Goal: Task Accomplishment & Management: Use online tool/utility

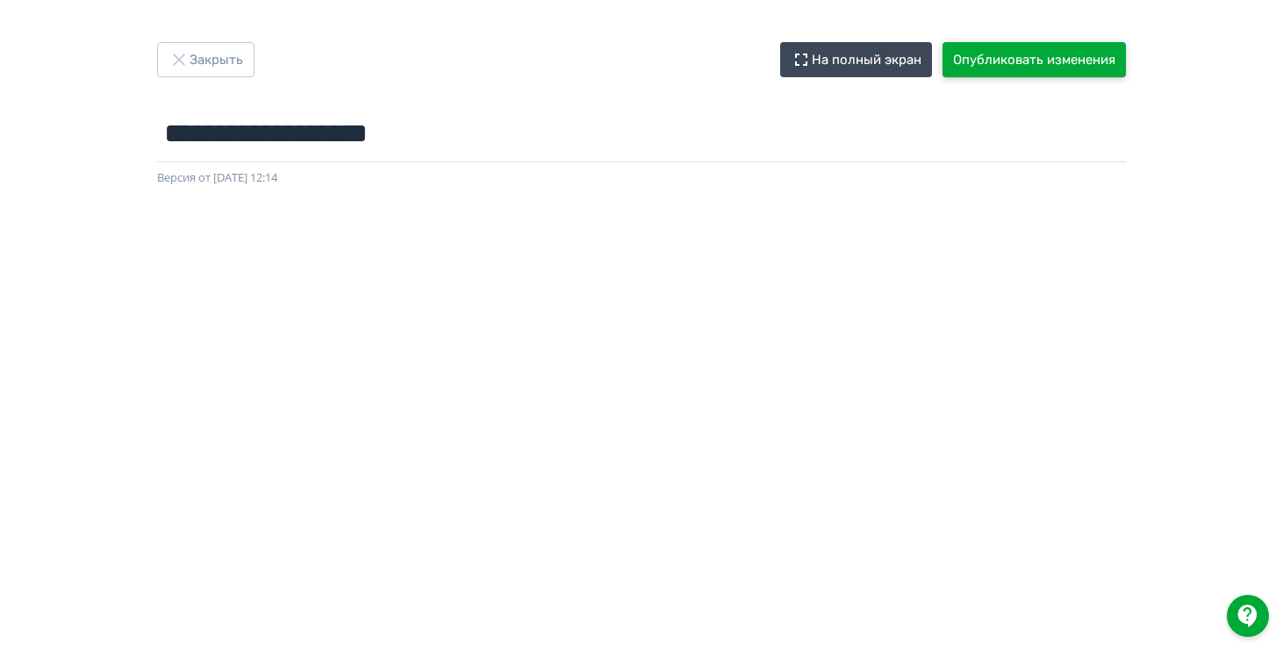
click at [1019, 75] on button "Опубликовать изменения" at bounding box center [1034, 59] width 183 height 35
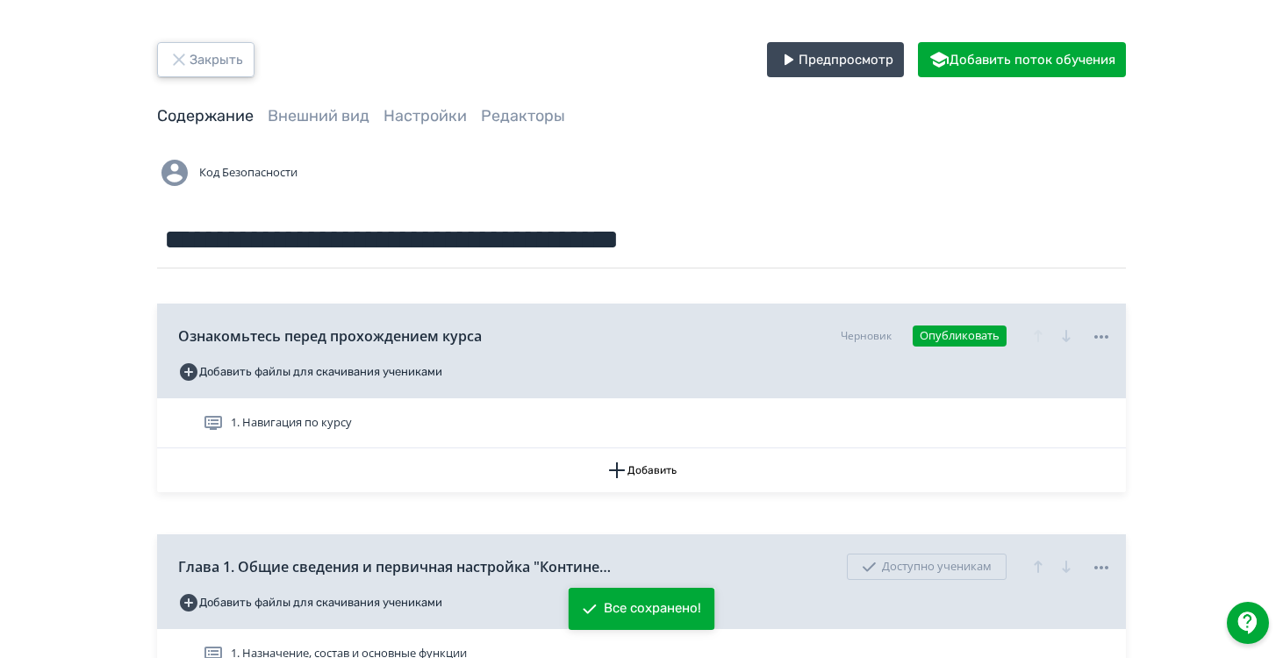
click at [212, 75] on button "Закрыть" at bounding box center [205, 59] width 97 height 35
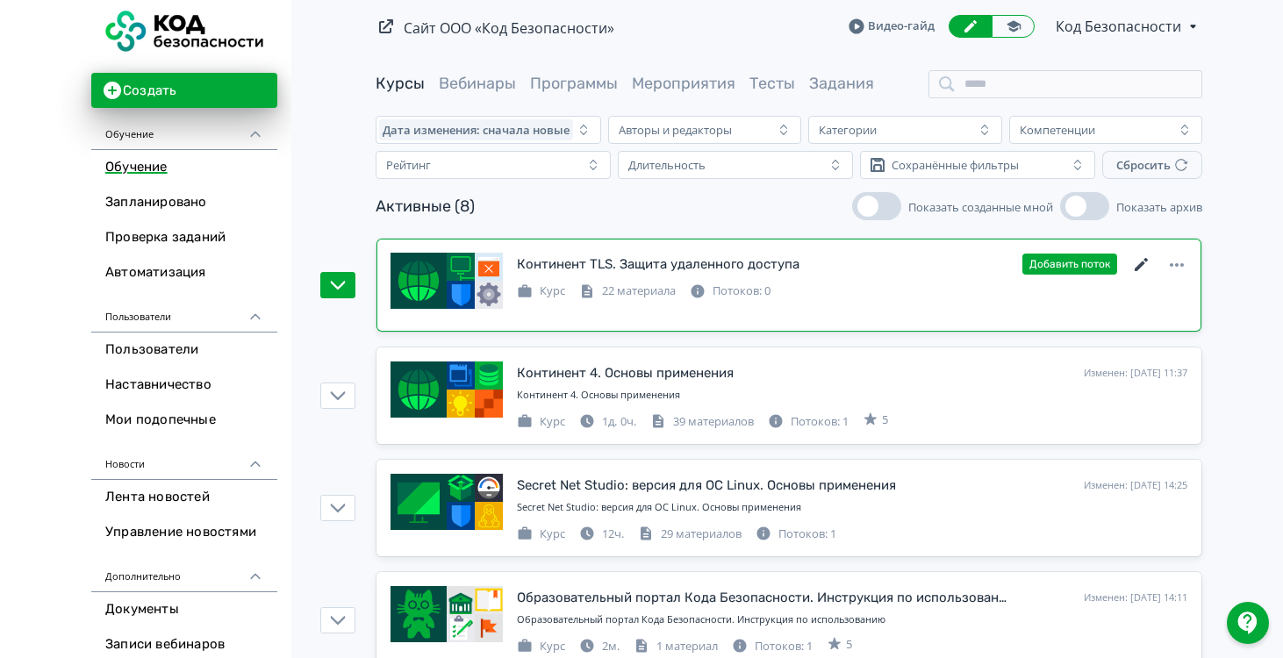
click at [1142, 265] on icon at bounding box center [1141, 264] width 13 height 13
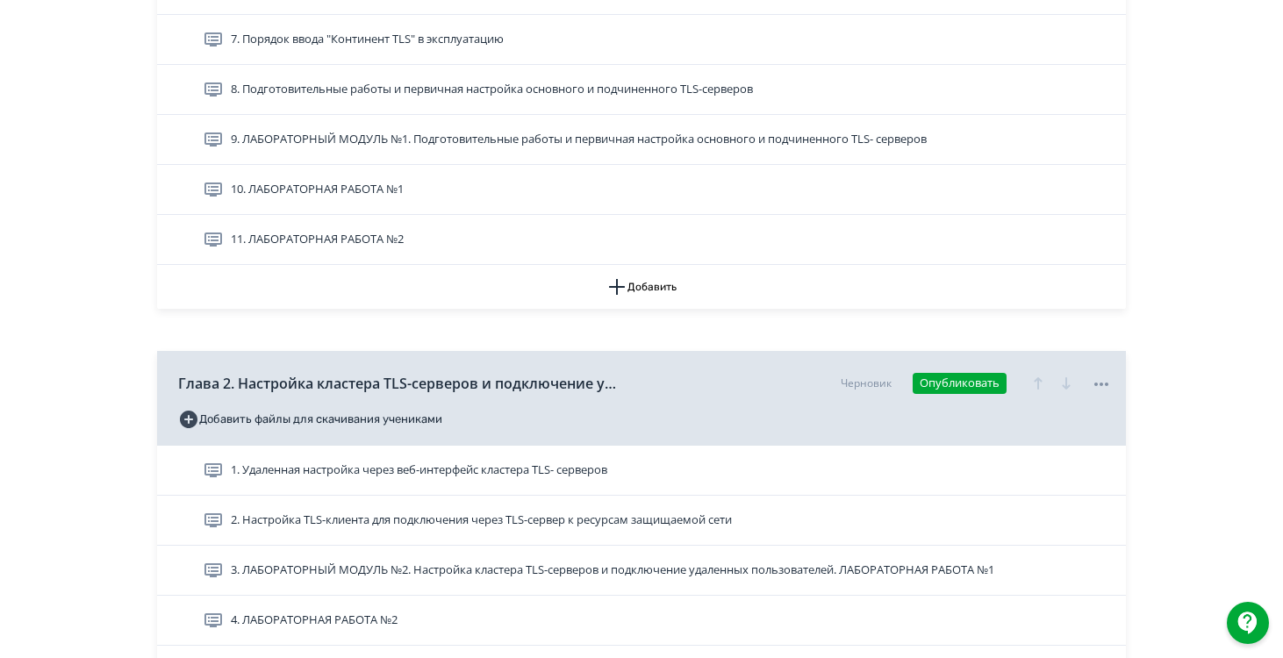
scroll to position [1755, 0]
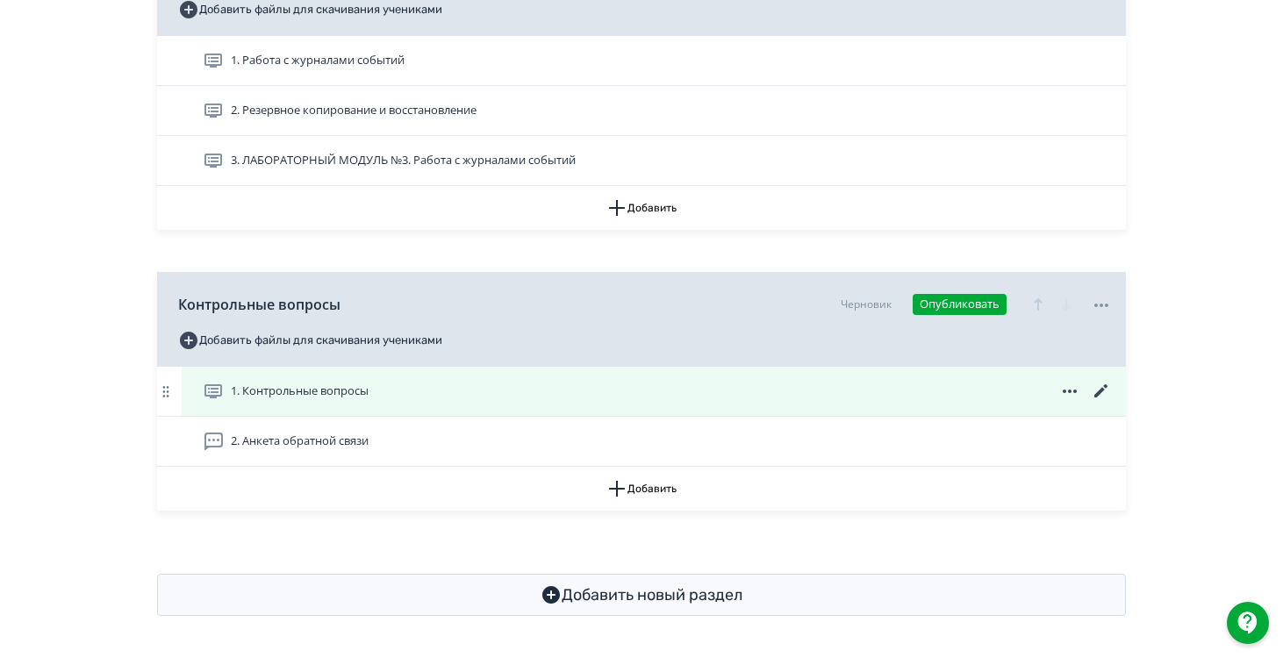
click at [1101, 393] on icon at bounding box center [1100, 390] width 13 height 13
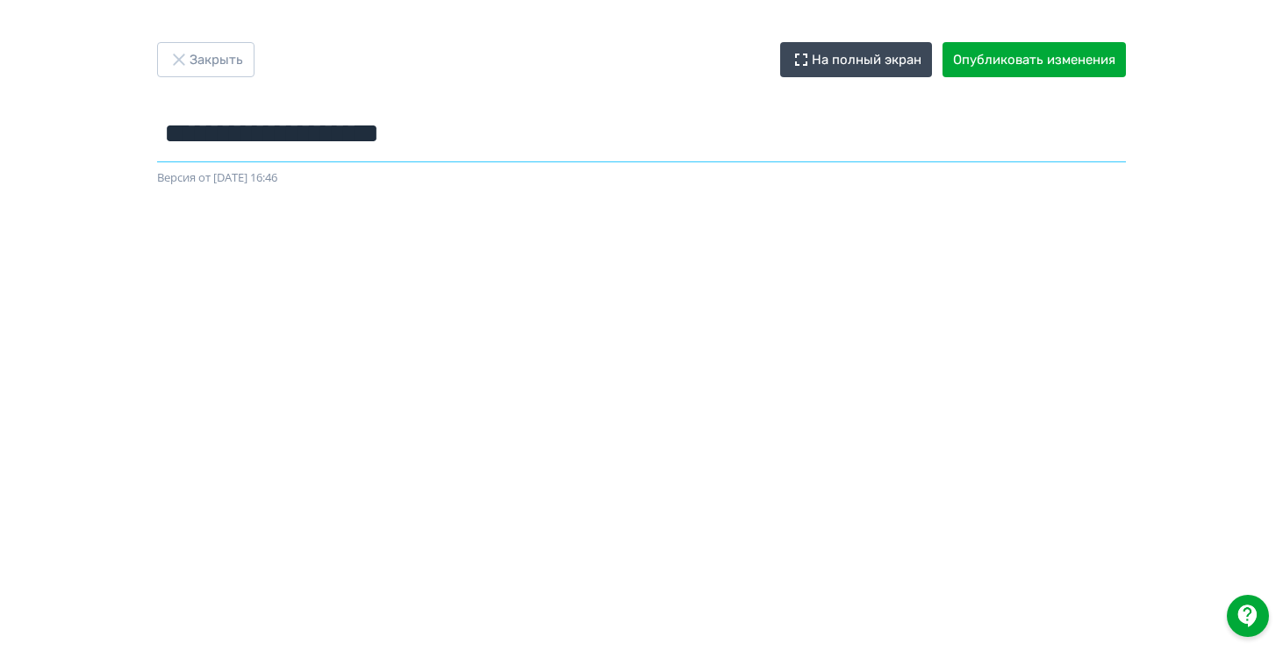
click at [534, 148] on input "**********" at bounding box center [641, 133] width 969 height 57
click at [352, 147] on input "**********" at bounding box center [641, 133] width 969 height 57
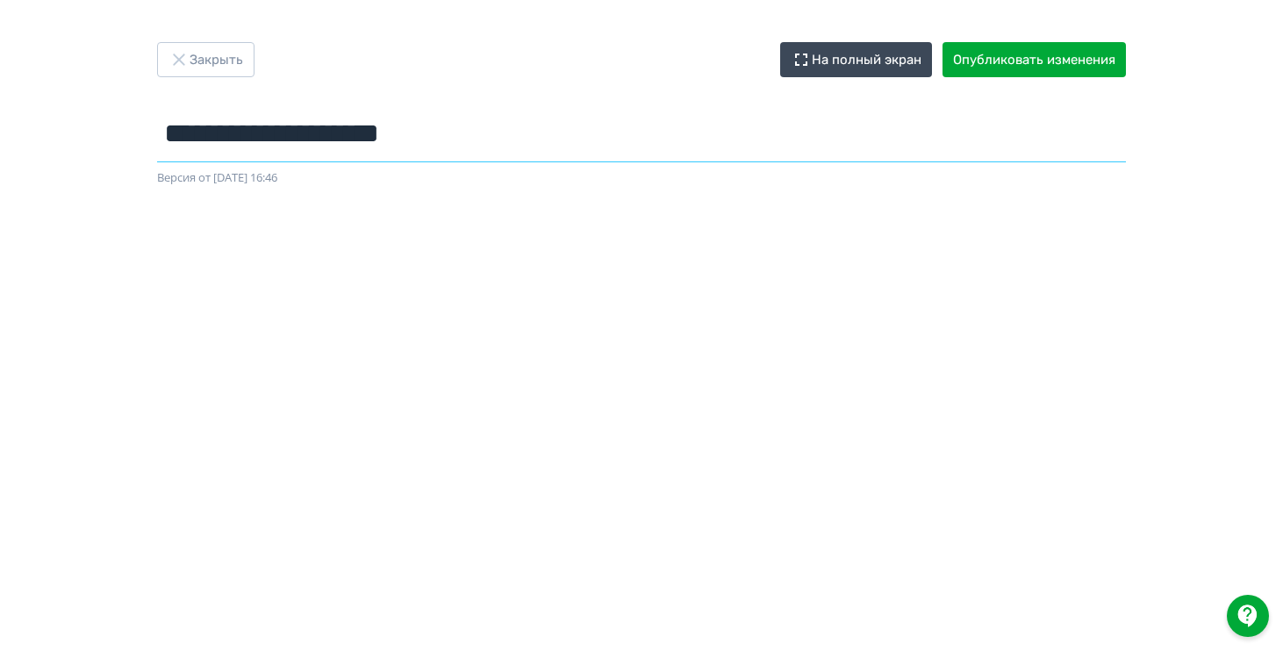
click at [352, 147] on input "**********" at bounding box center [641, 133] width 969 height 57
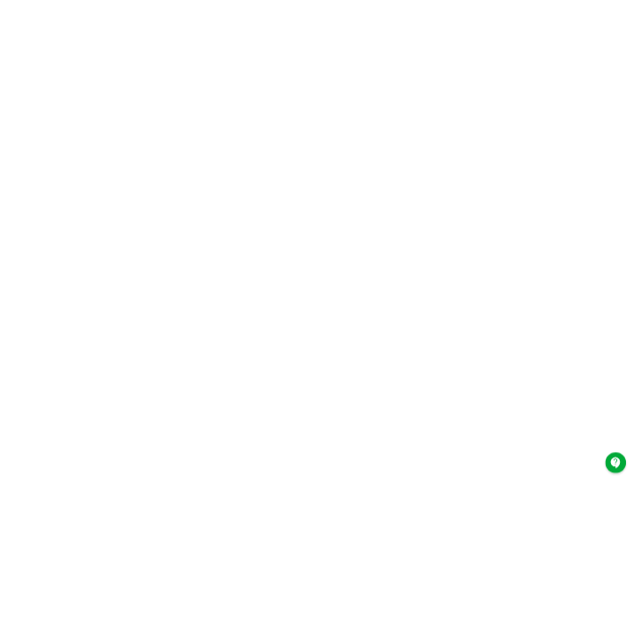
scroll to position [360, 0]
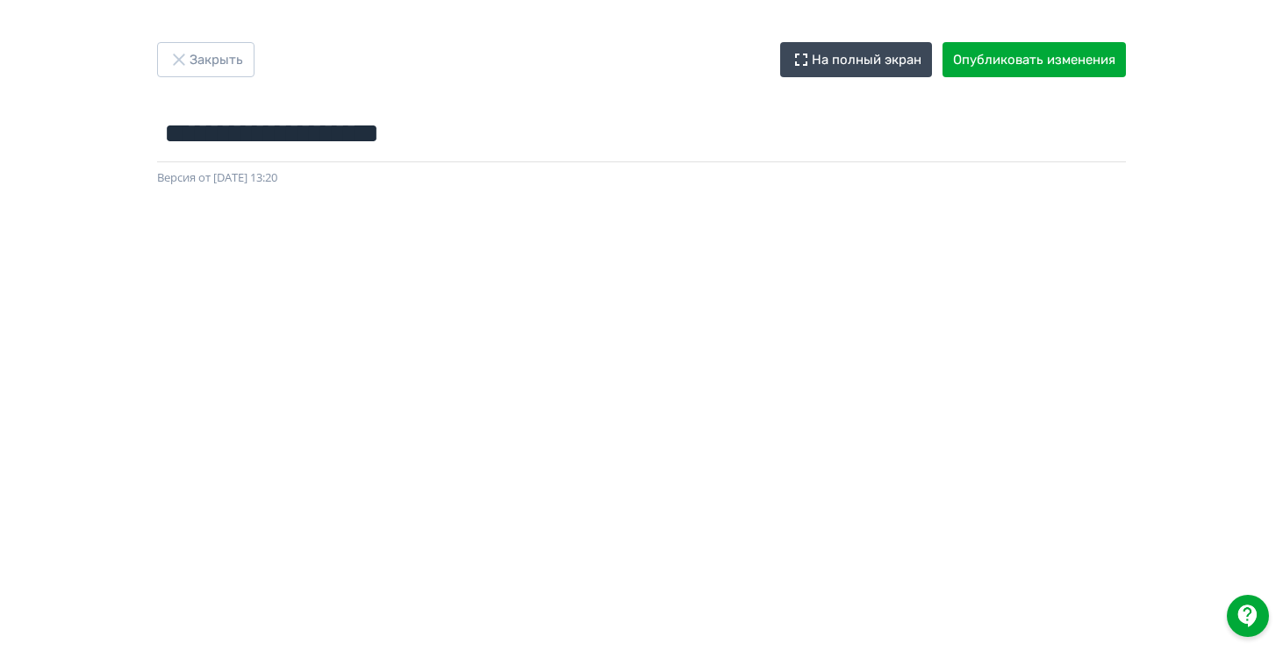
click at [215, 82] on div "**********" at bounding box center [641, 114] width 1053 height 145
click at [219, 75] on button "Закрыть" at bounding box center [205, 59] width 97 height 35
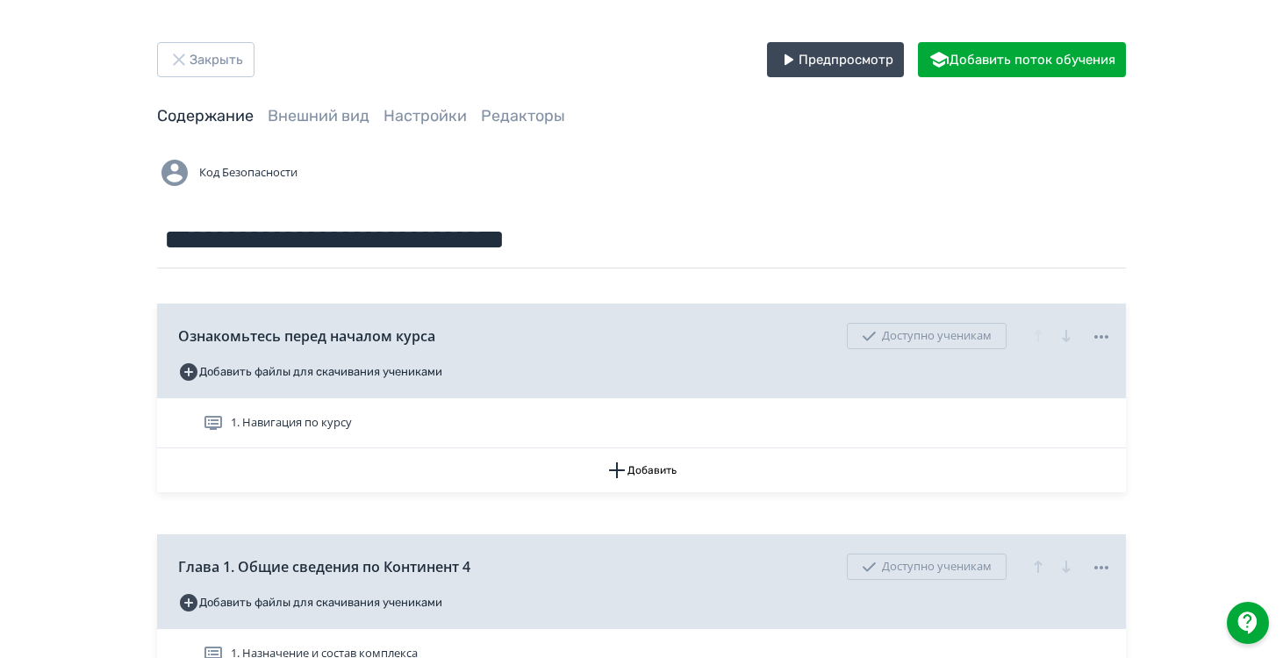
click at [214, 72] on button "Закрыть" at bounding box center [205, 59] width 97 height 35
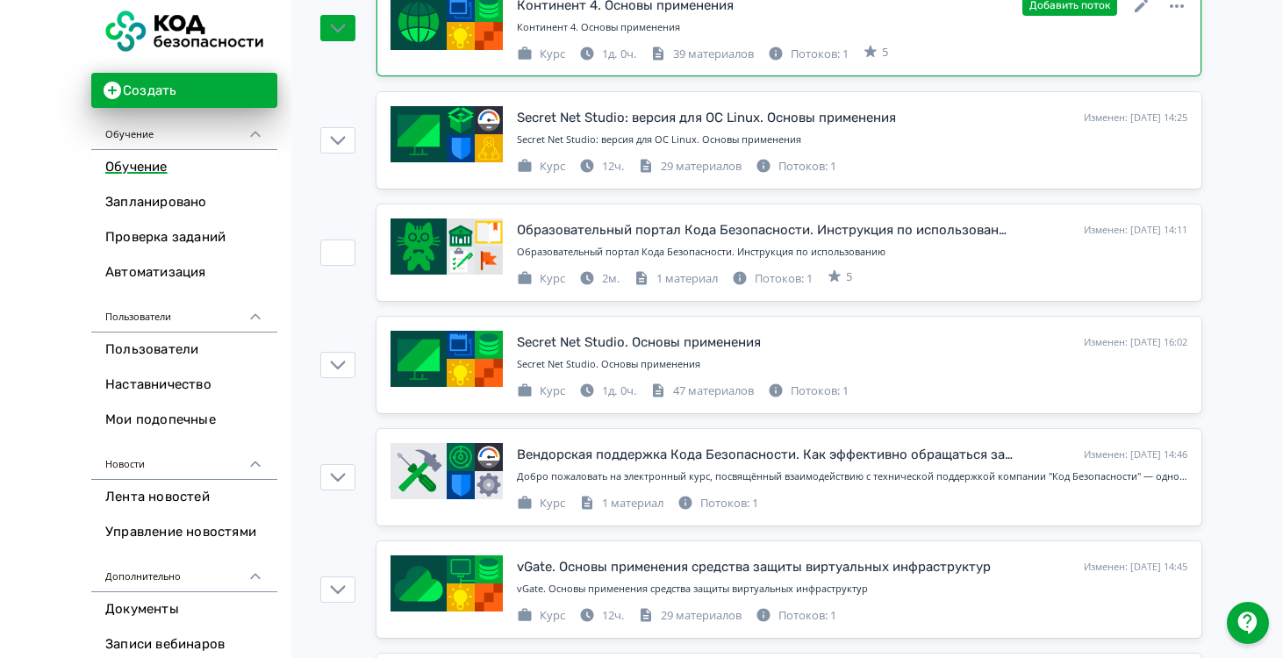
scroll to position [376, 0]
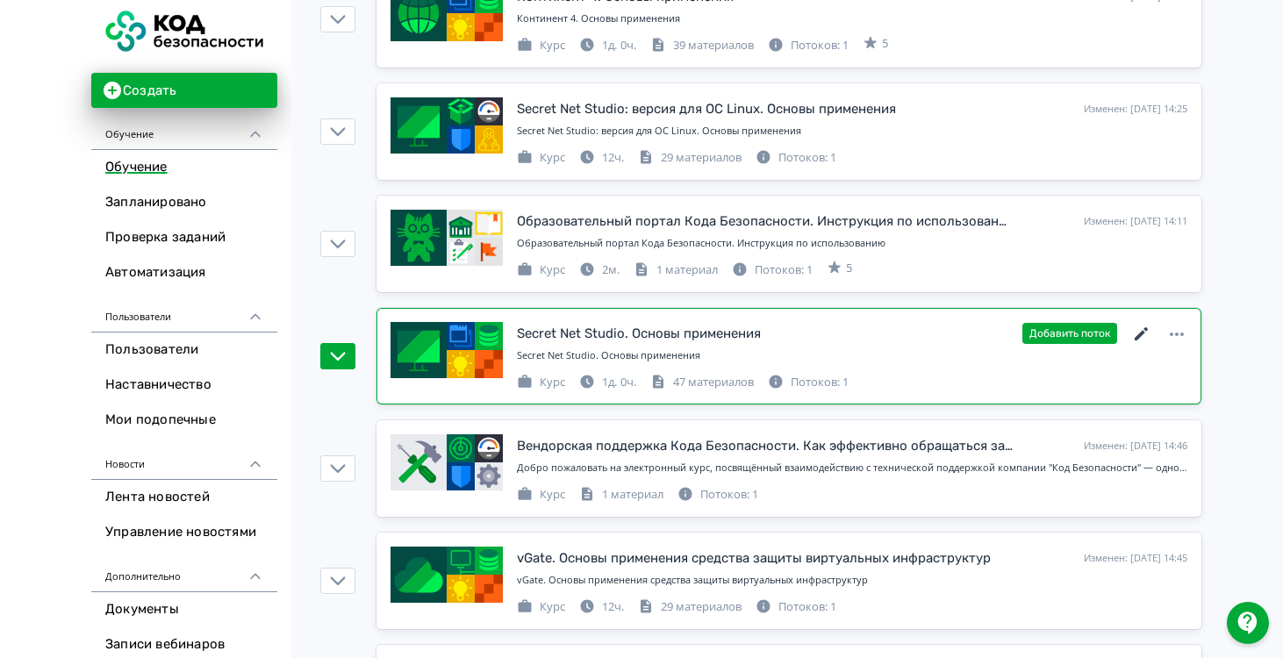
click at [1142, 330] on icon at bounding box center [1141, 333] width 13 height 13
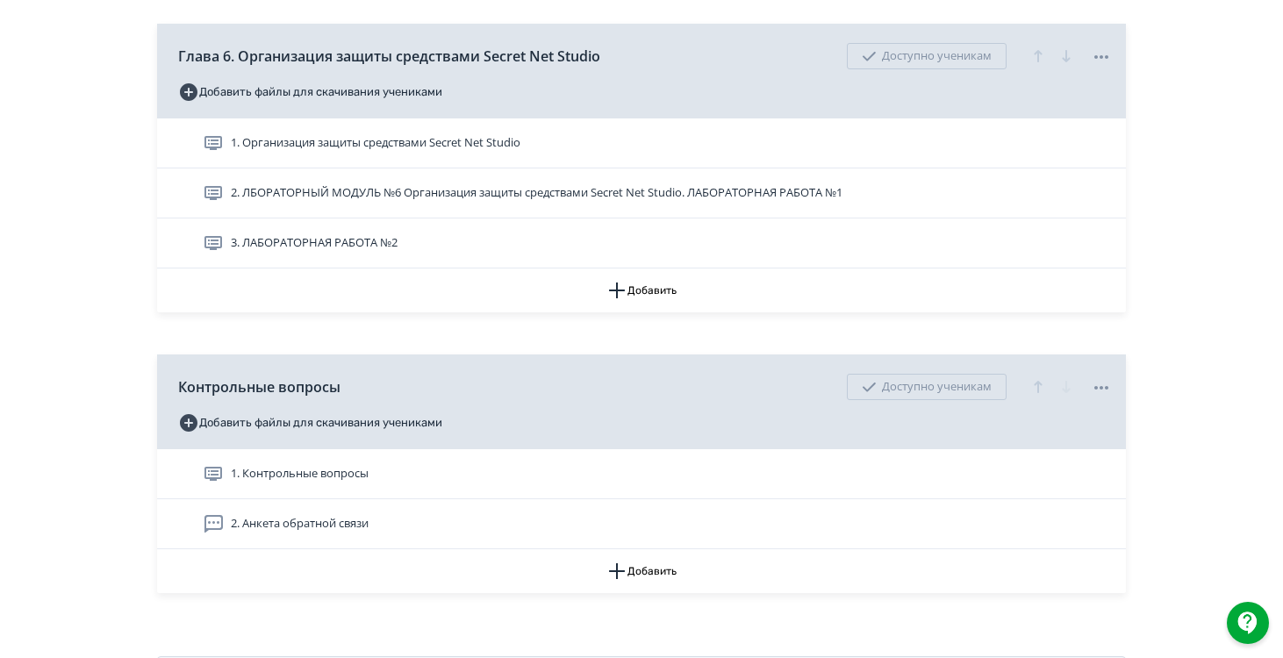
scroll to position [3548, 0]
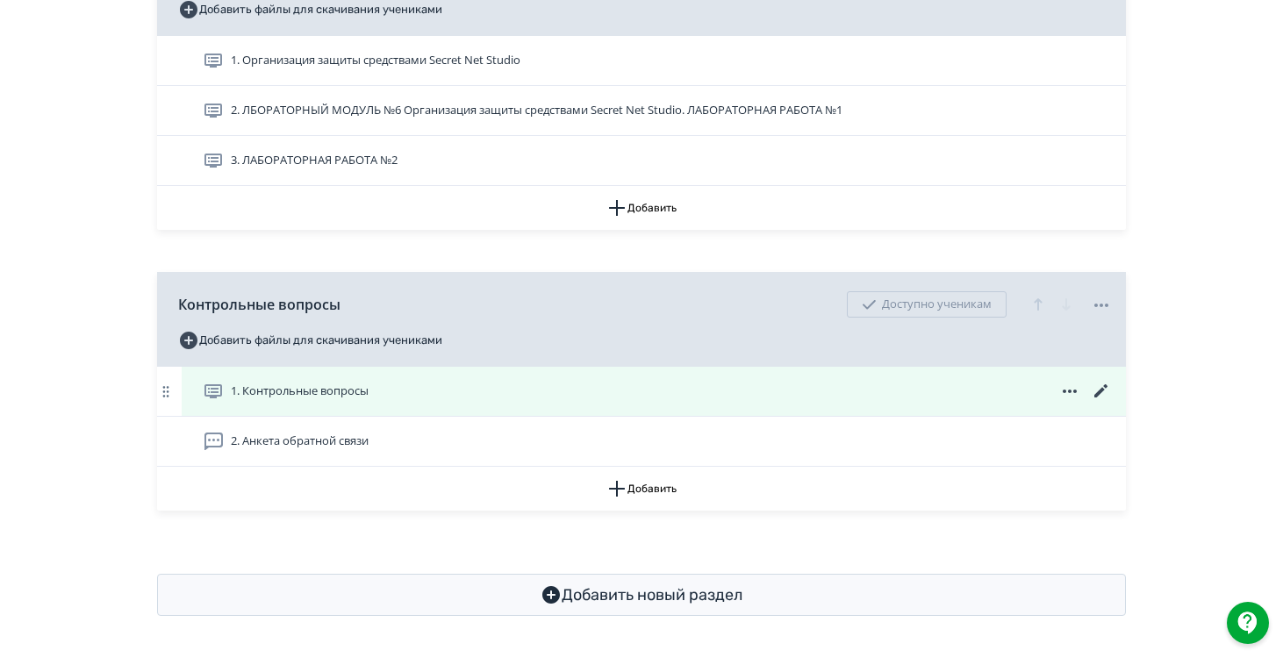
click at [1106, 391] on icon at bounding box center [1101, 391] width 21 height 21
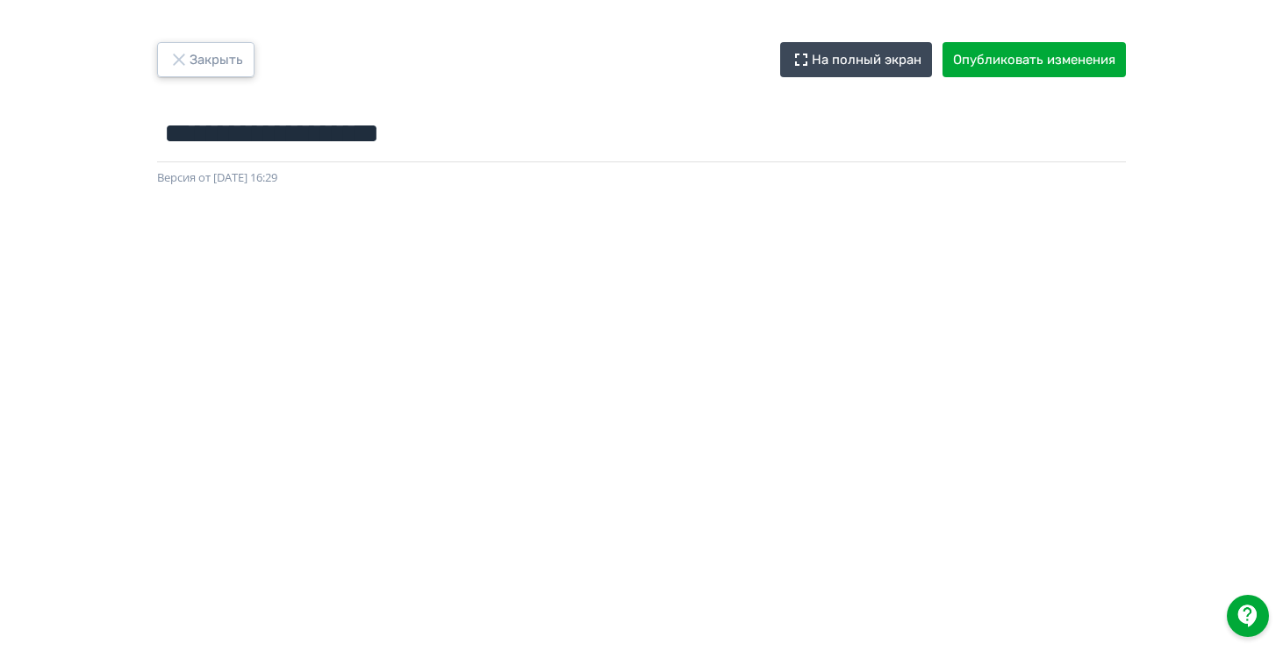
click at [219, 67] on button "Закрыть" at bounding box center [205, 59] width 97 height 35
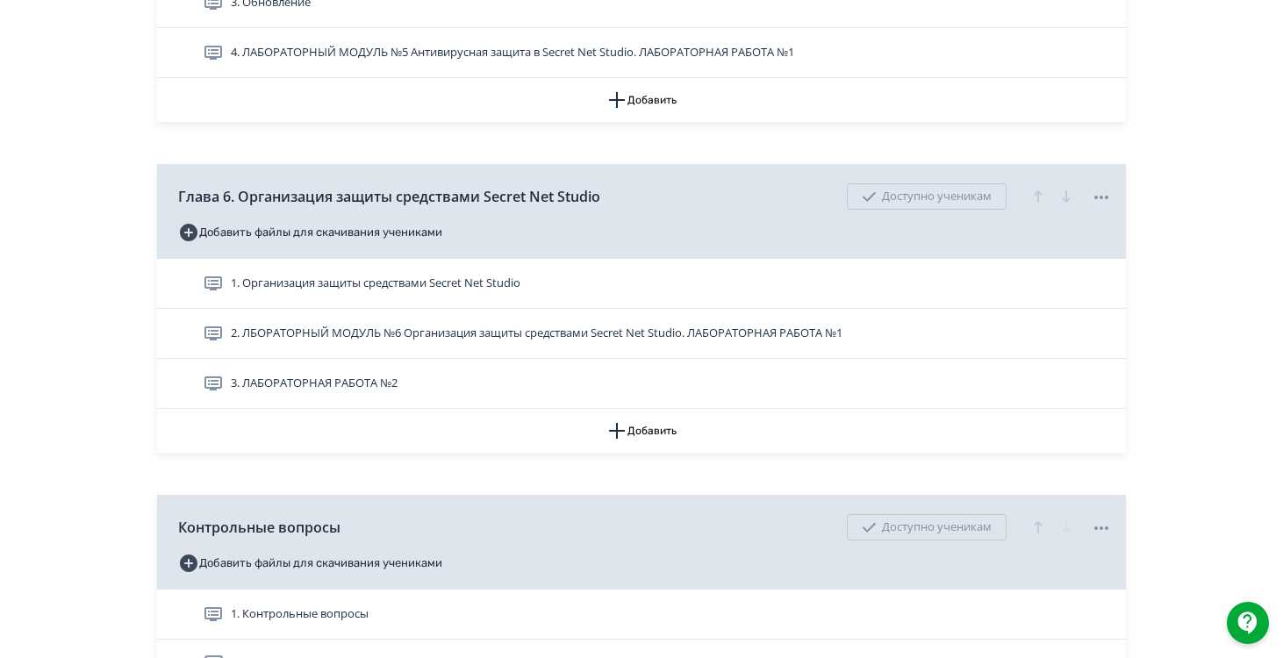
scroll to position [3548, 0]
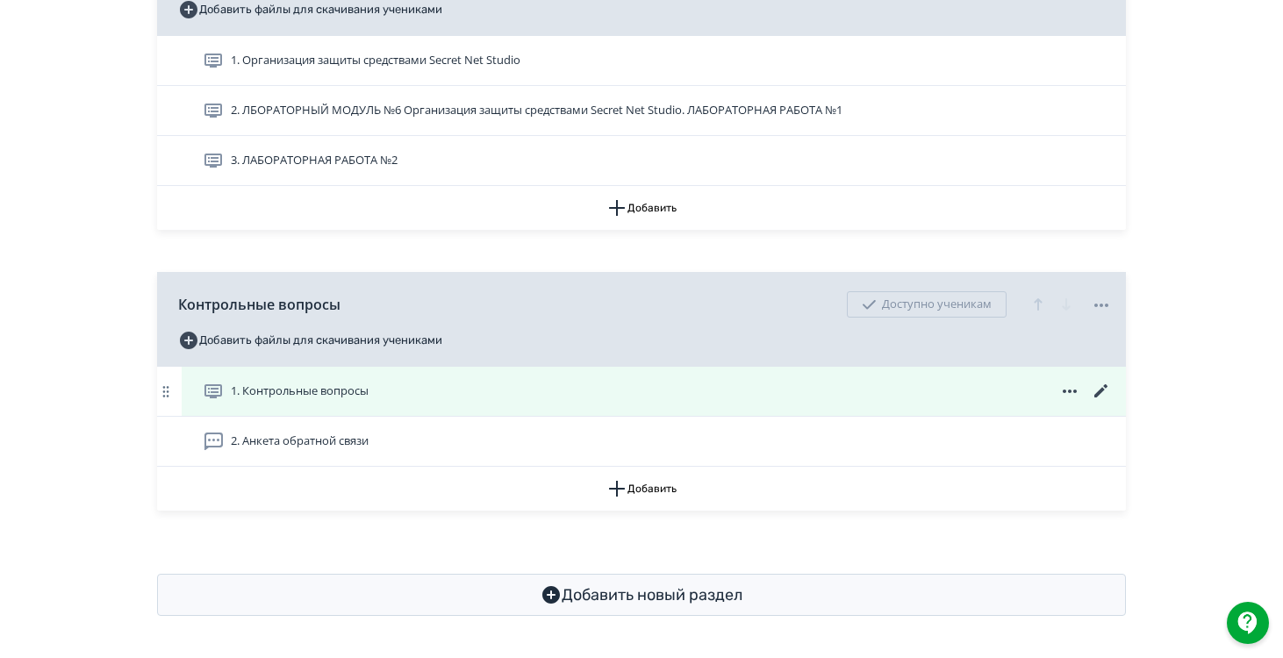
click at [1101, 394] on icon at bounding box center [1101, 391] width 21 height 21
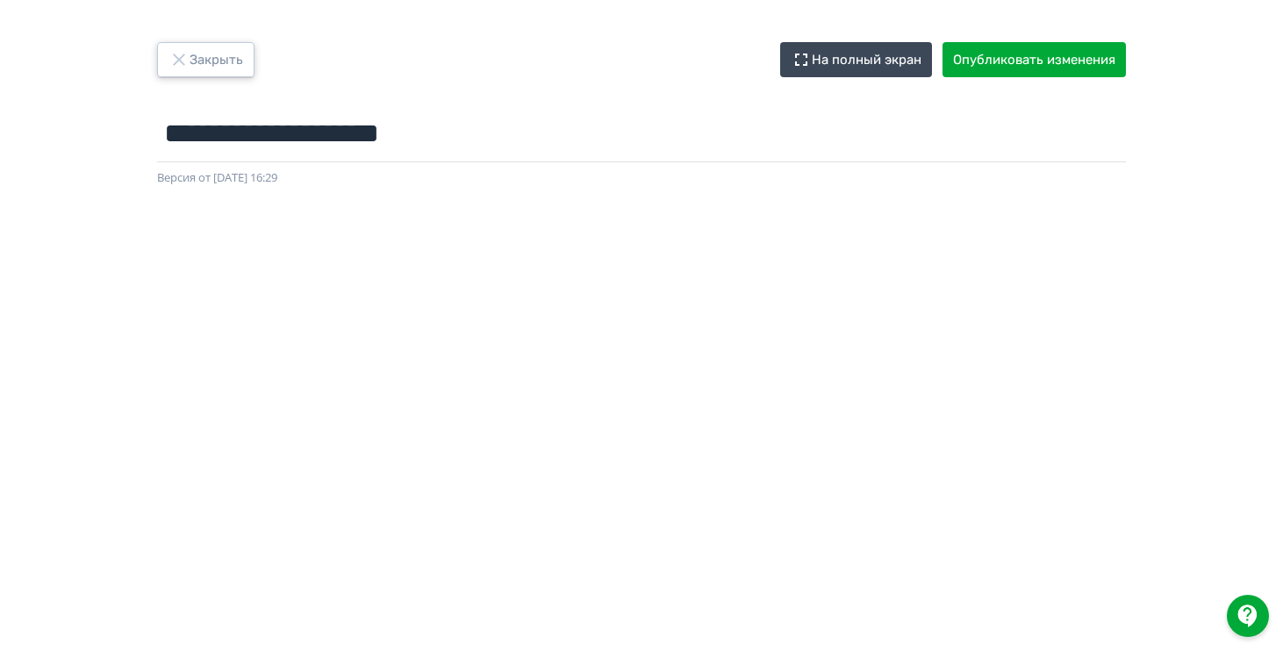
click at [212, 48] on button "Закрыть" at bounding box center [205, 59] width 97 height 35
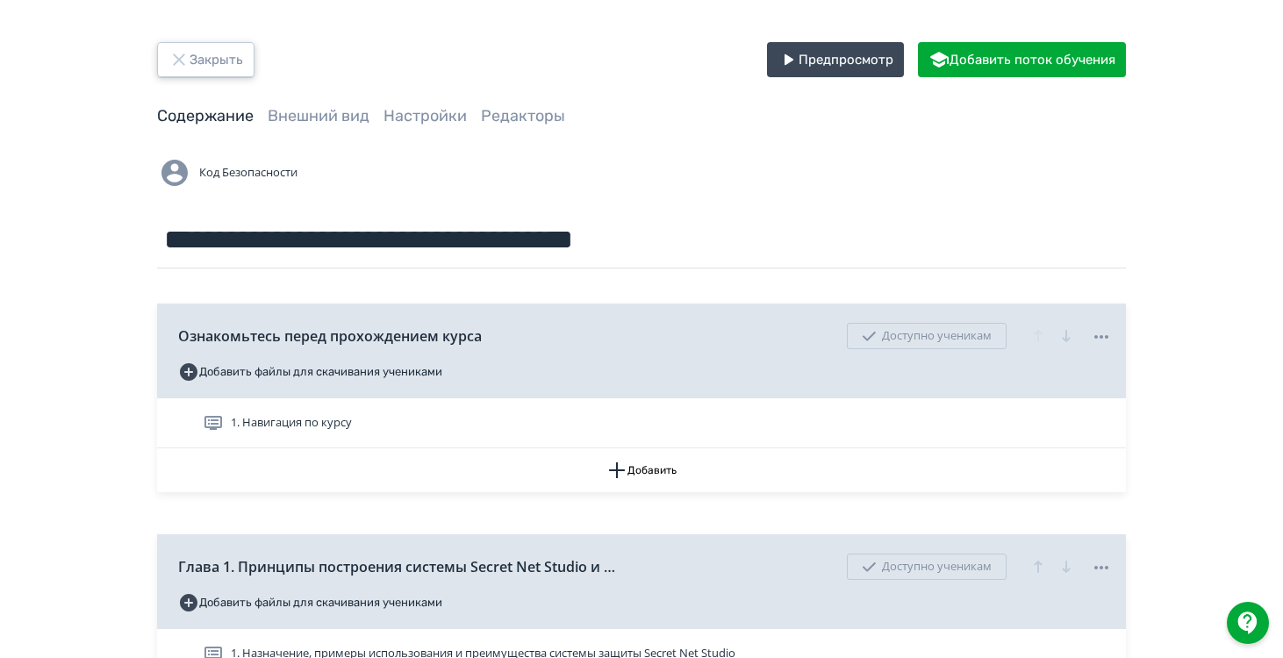
click at [212, 43] on button "Закрыть" at bounding box center [205, 59] width 97 height 35
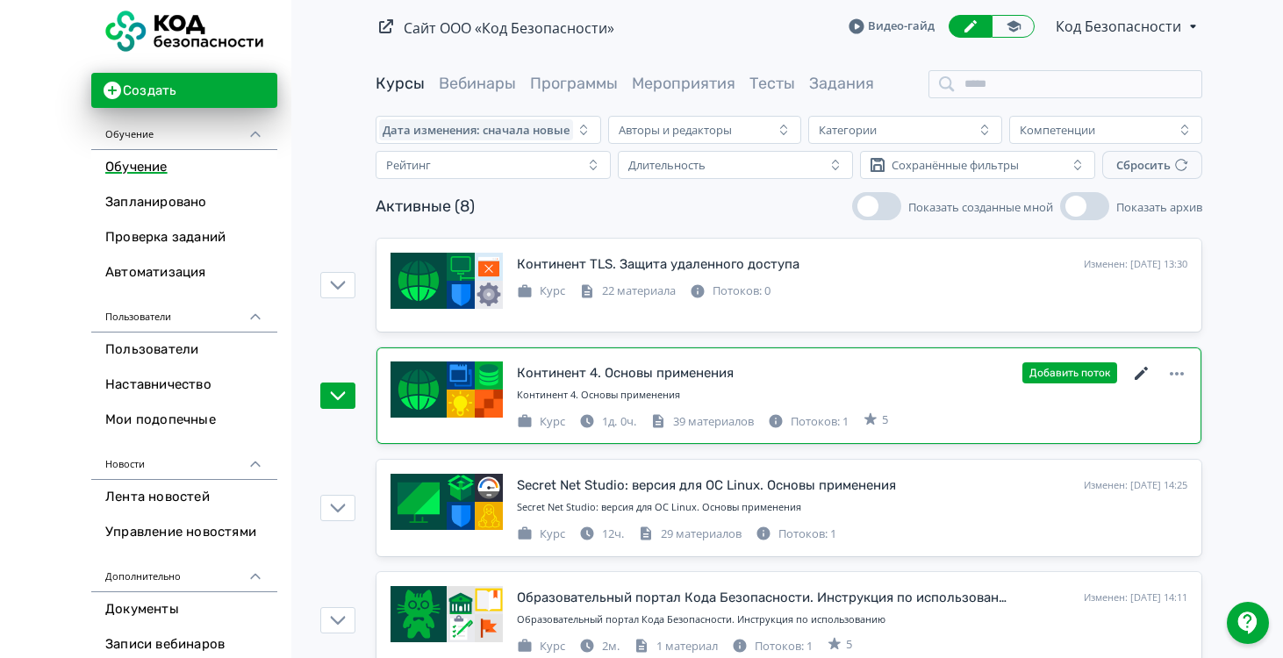
click at [1137, 374] on icon at bounding box center [1141, 373] width 13 height 13
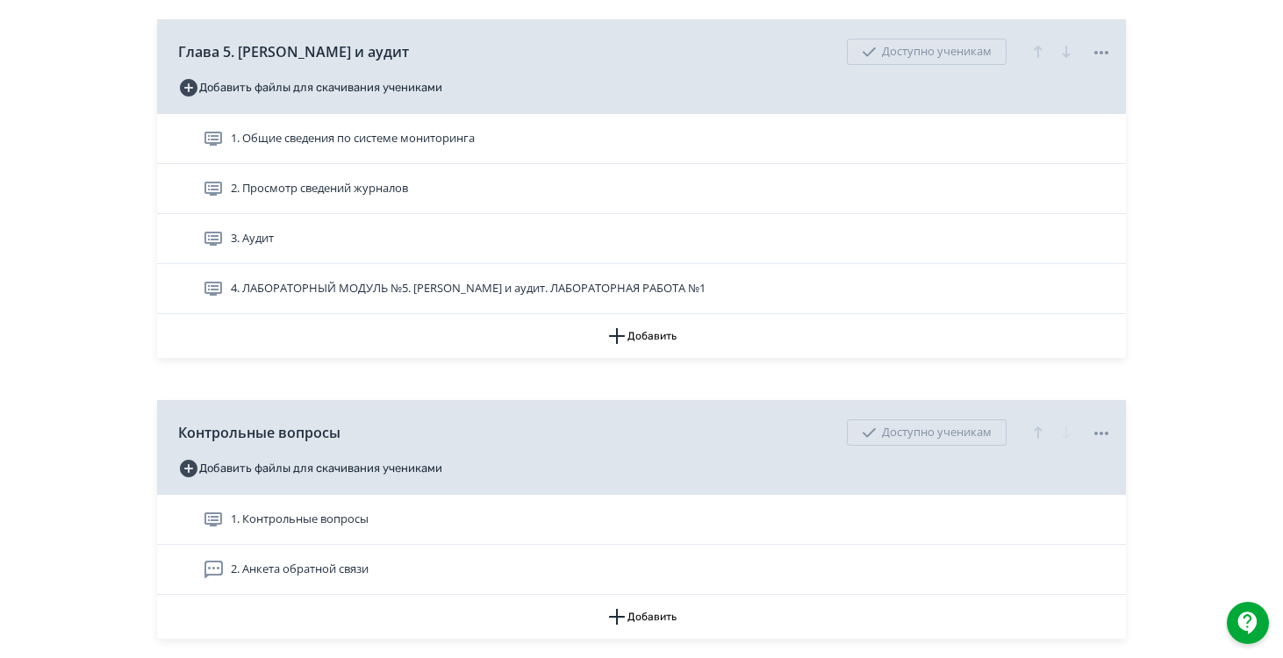
scroll to position [2967, 0]
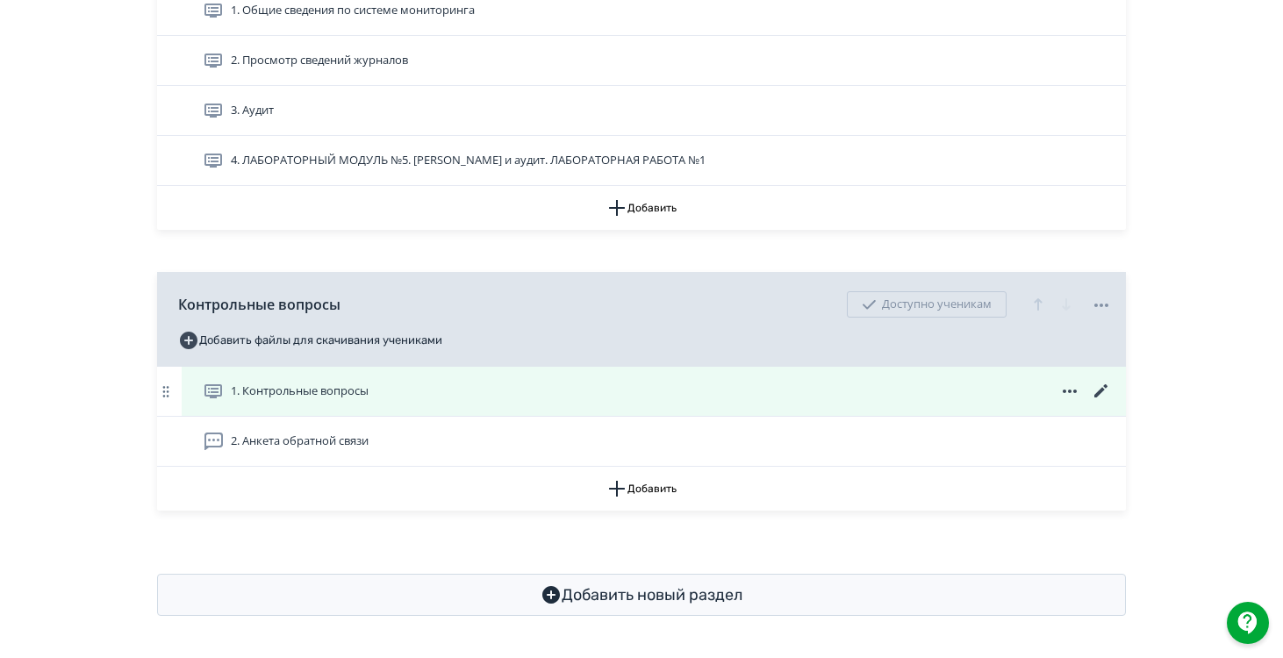
click at [1096, 389] on icon at bounding box center [1101, 391] width 21 height 21
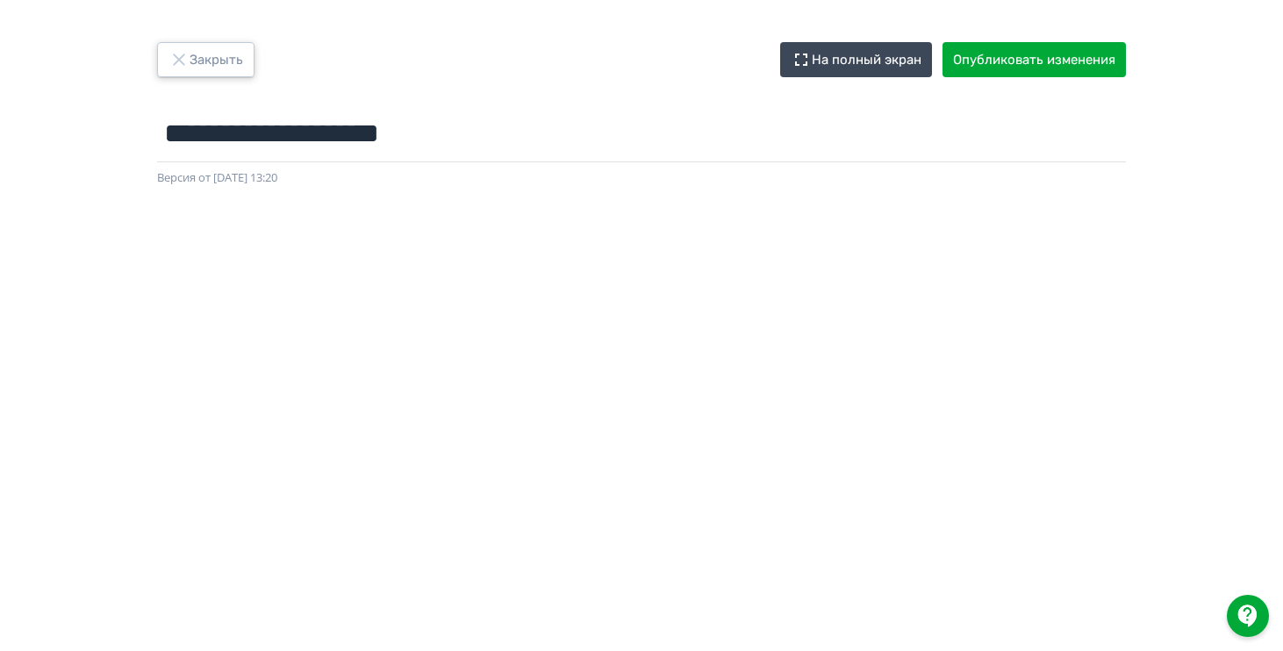
click at [220, 55] on button "Закрыть" at bounding box center [205, 59] width 97 height 35
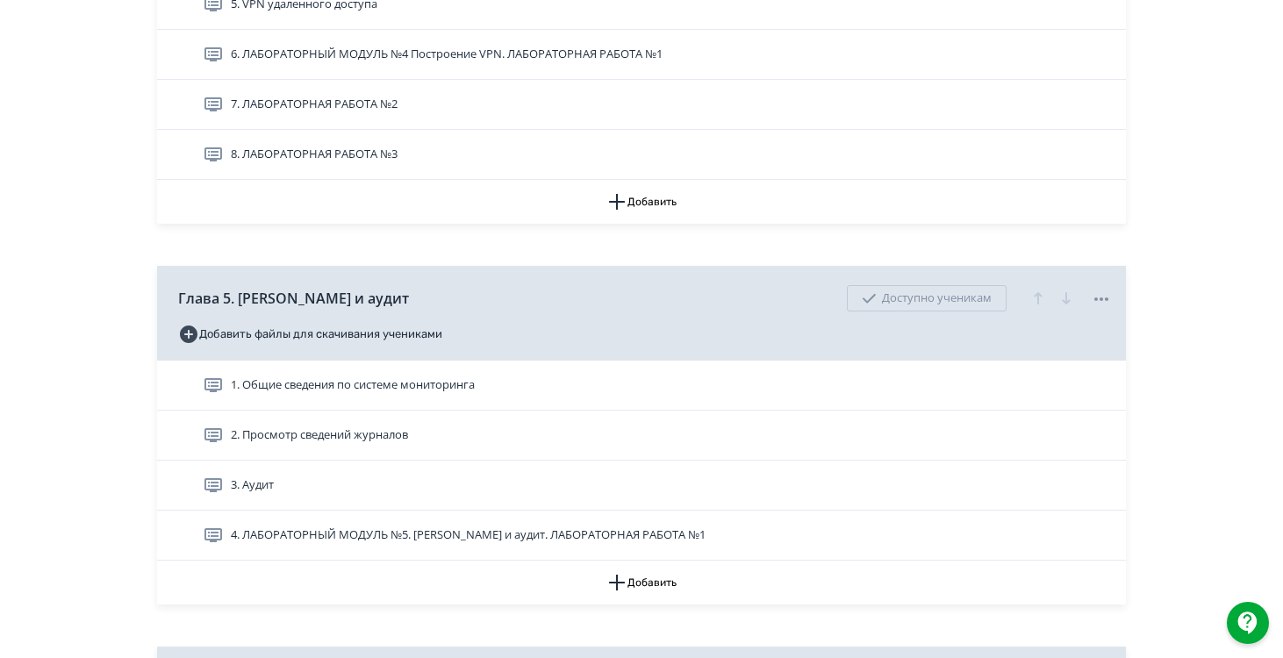
scroll to position [2860, 0]
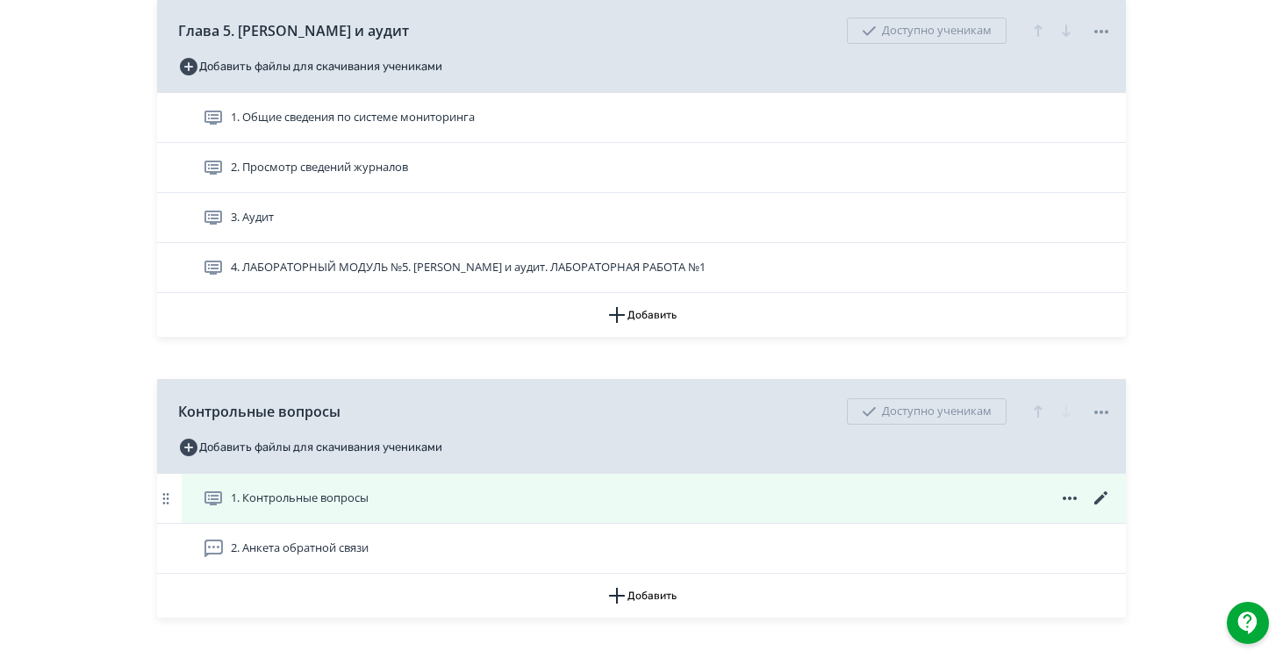
click at [578, 509] on div "1. Контрольные вопросы" at bounding box center [654, 498] width 944 height 49
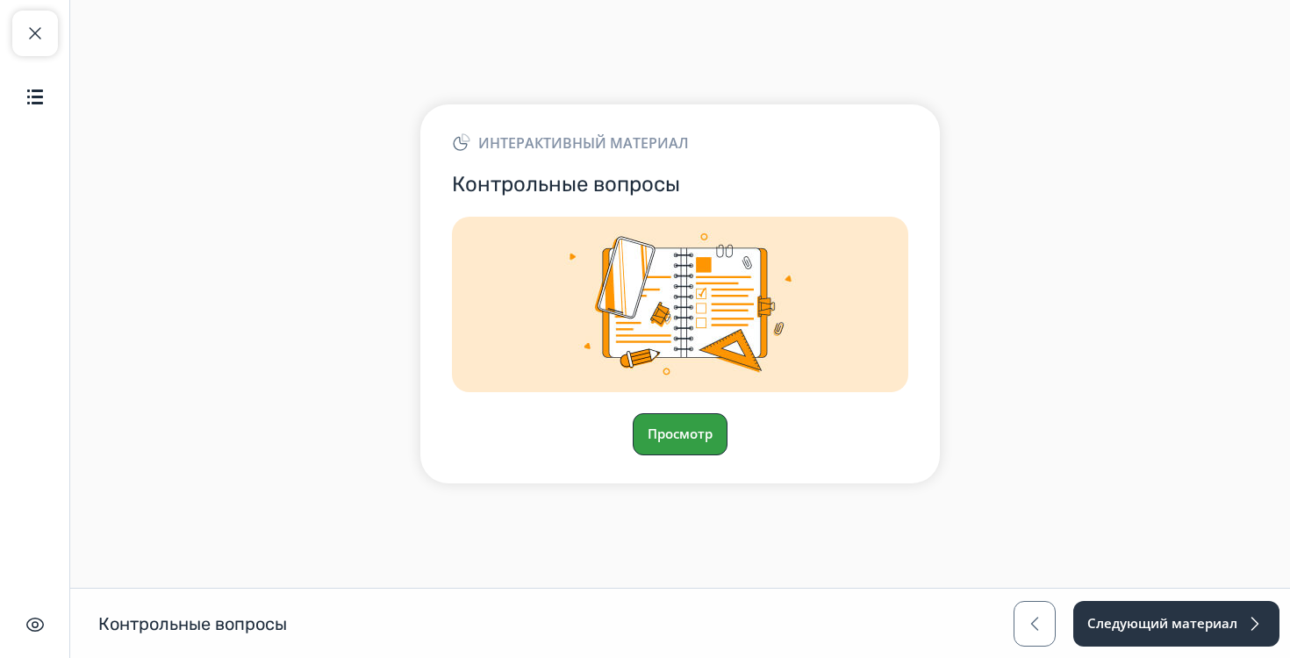
click at [677, 427] on button "Просмотр" at bounding box center [680, 434] width 95 height 42
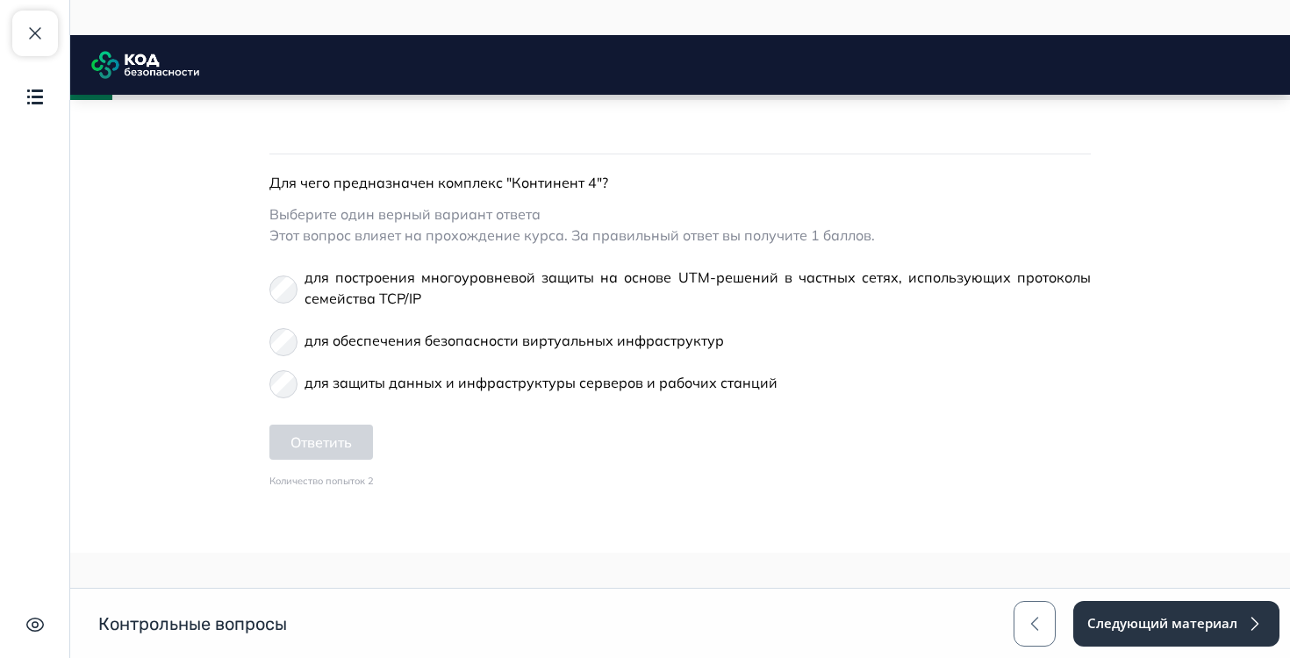
click at [404, 382] on span "для защиты данных и инфраструктуры серверов и рабочих станций" at bounding box center [541, 383] width 473 height 18
click at [357, 434] on button "Ответить" at bounding box center [321, 442] width 104 height 35
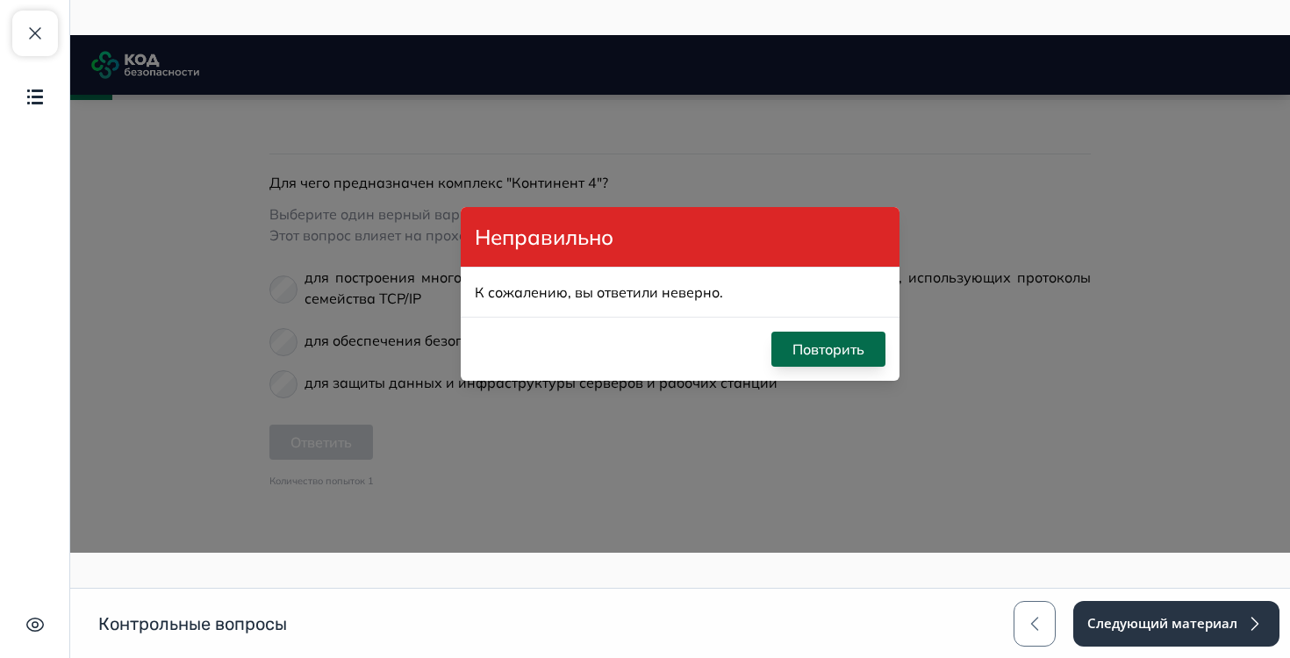
click at [786, 363] on button "Повторить" at bounding box center [828, 349] width 114 height 35
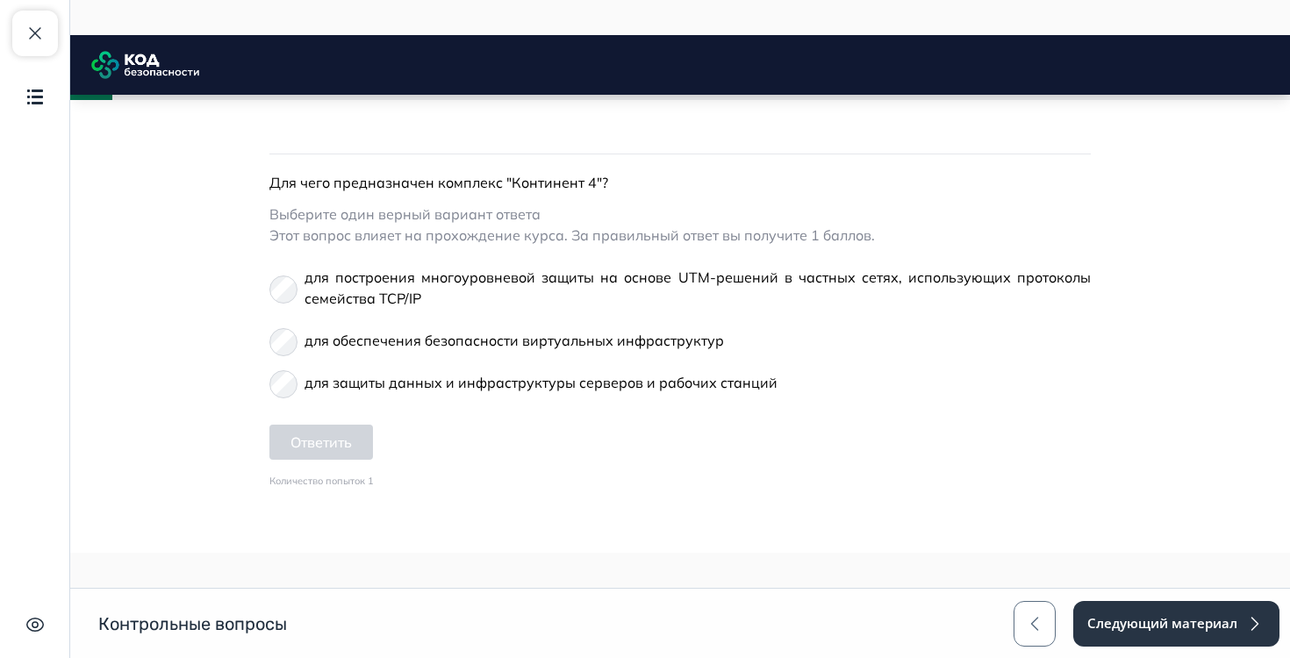
click at [334, 312] on label "для построения многоуровневой защиты на основе UTM-решений в частных сетях, исп…" at bounding box center [679, 287] width 821 height 63
click at [347, 448] on button "Ответить" at bounding box center [321, 442] width 104 height 35
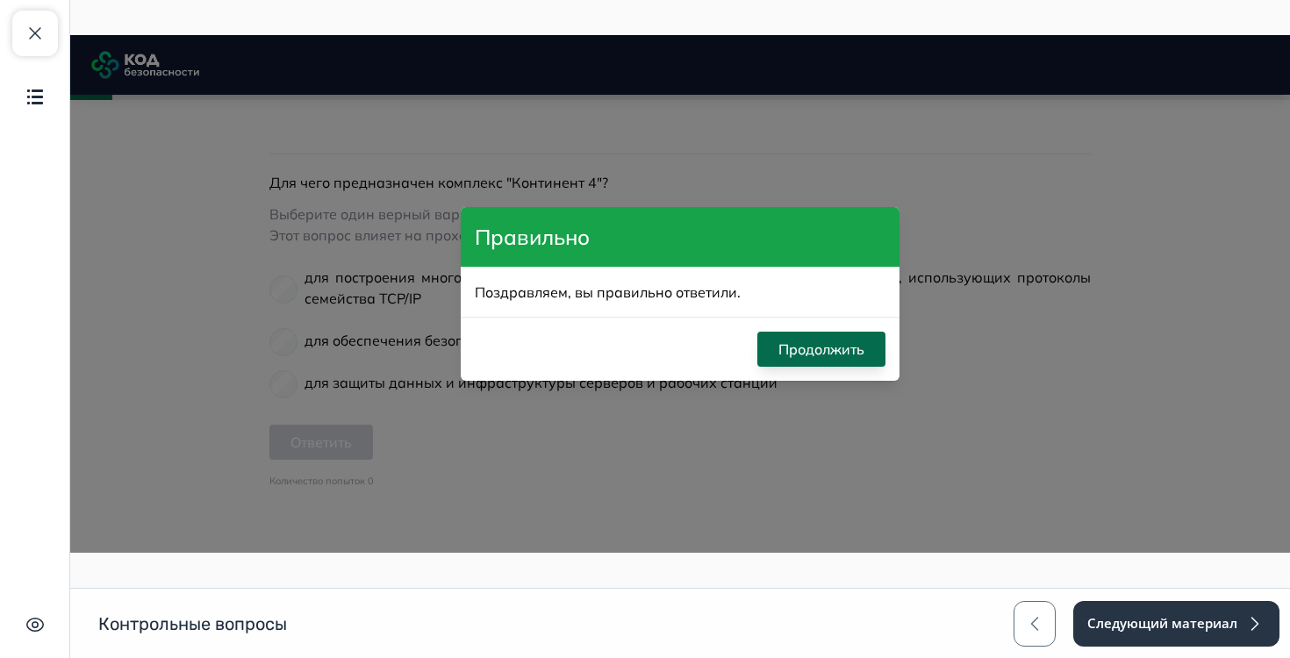
click at [771, 341] on button "Продолжить" at bounding box center [821, 349] width 128 height 35
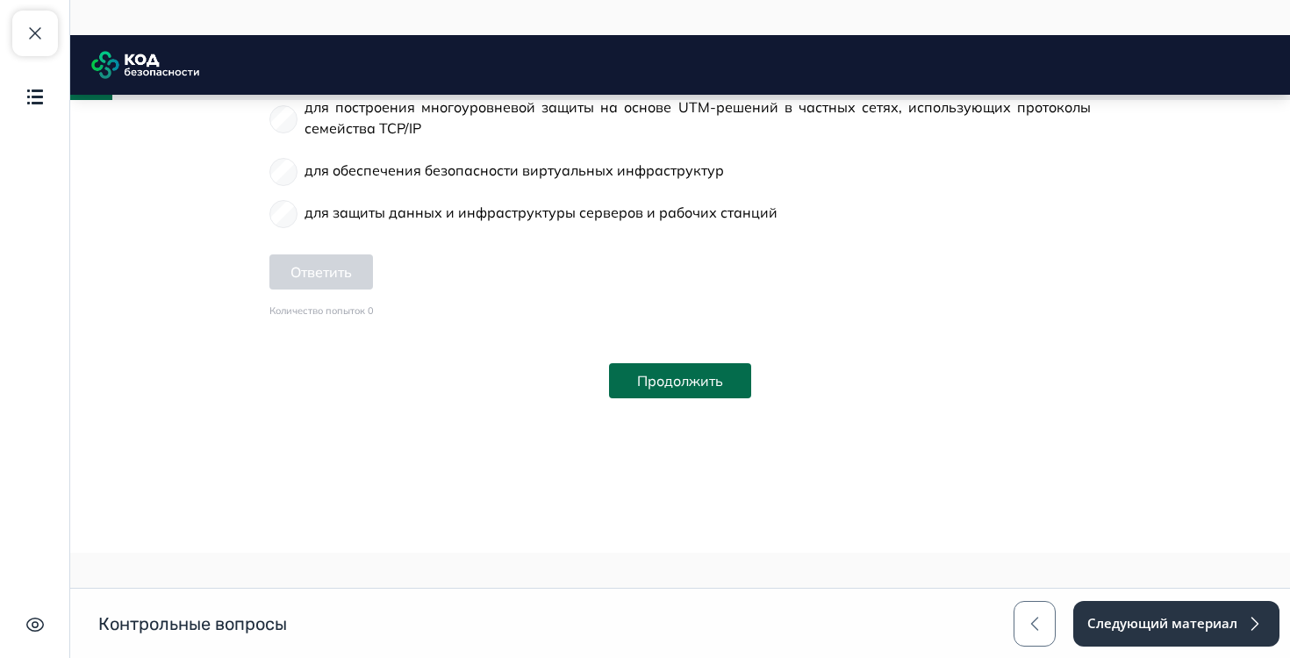
click at [663, 385] on button "Продолжить" at bounding box center [680, 380] width 142 height 35
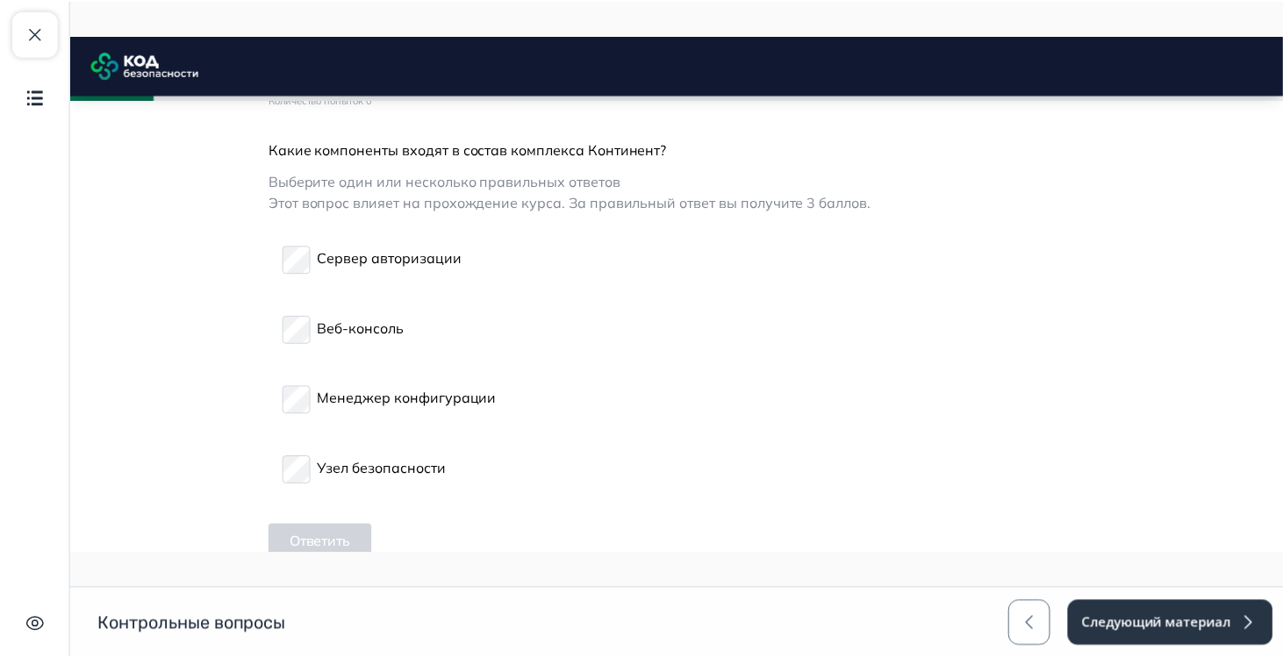
scroll to position [393, 0]
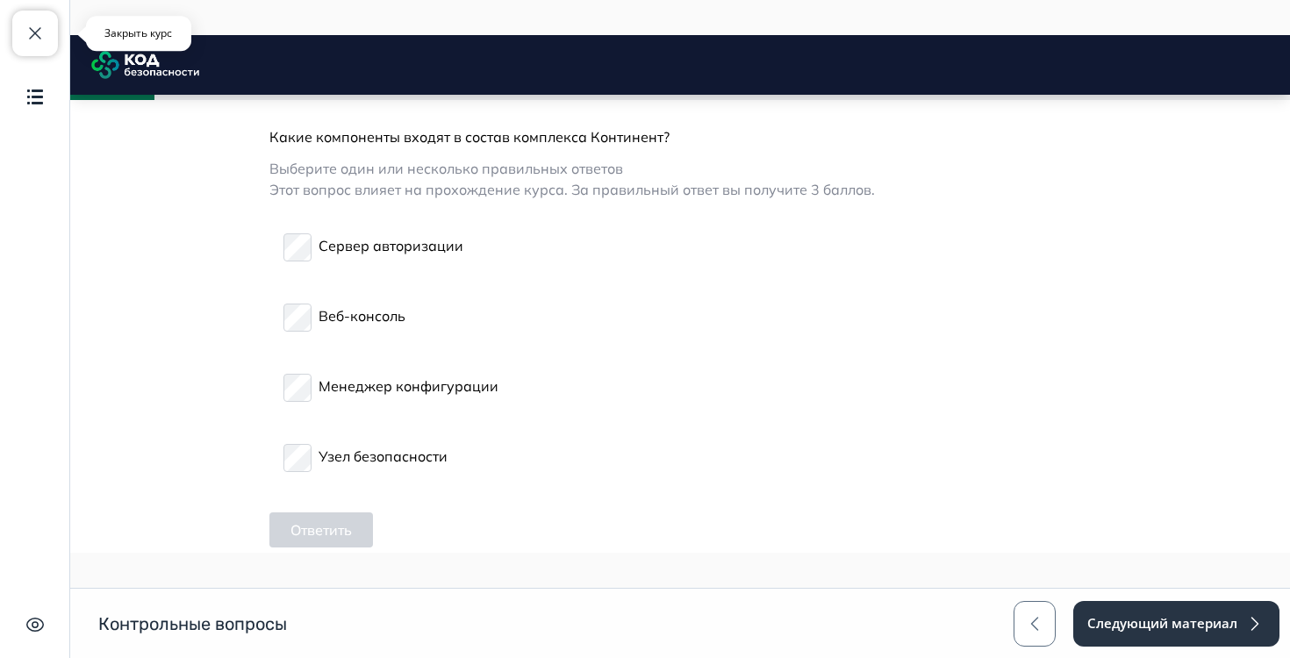
click at [42, 45] on button "Закрыть курс" at bounding box center [35, 34] width 46 height 46
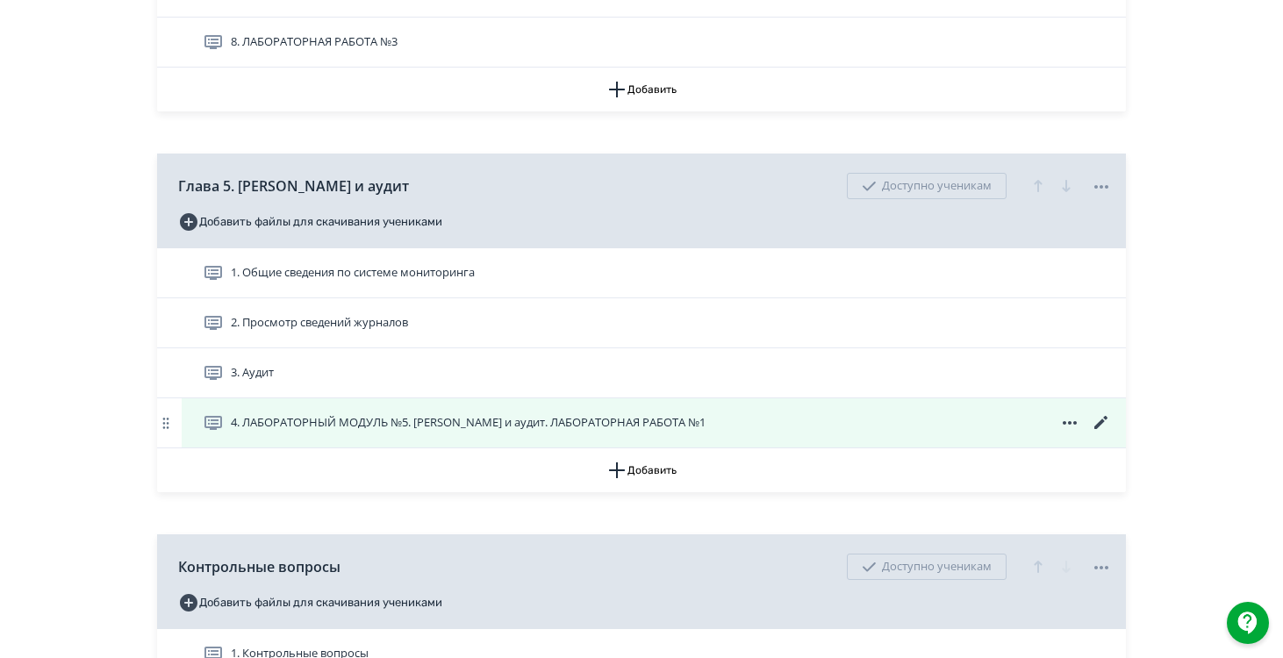
scroll to position [2967, 0]
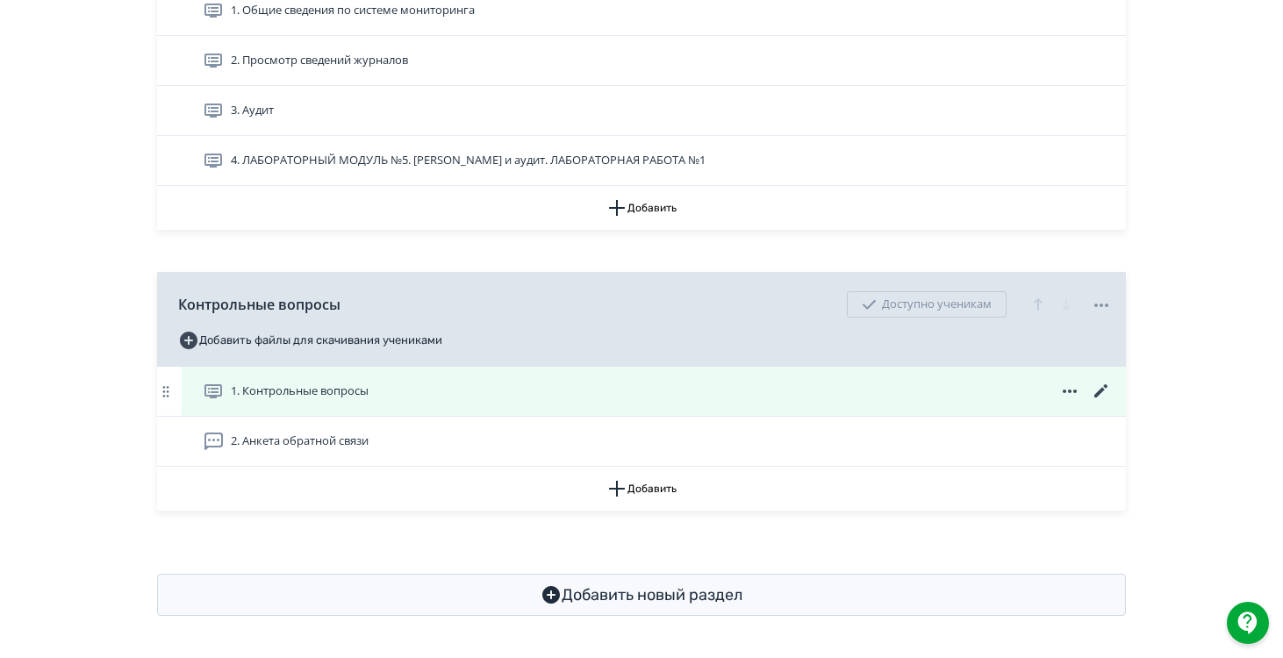
click at [1097, 391] on icon at bounding box center [1101, 391] width 21 height 21
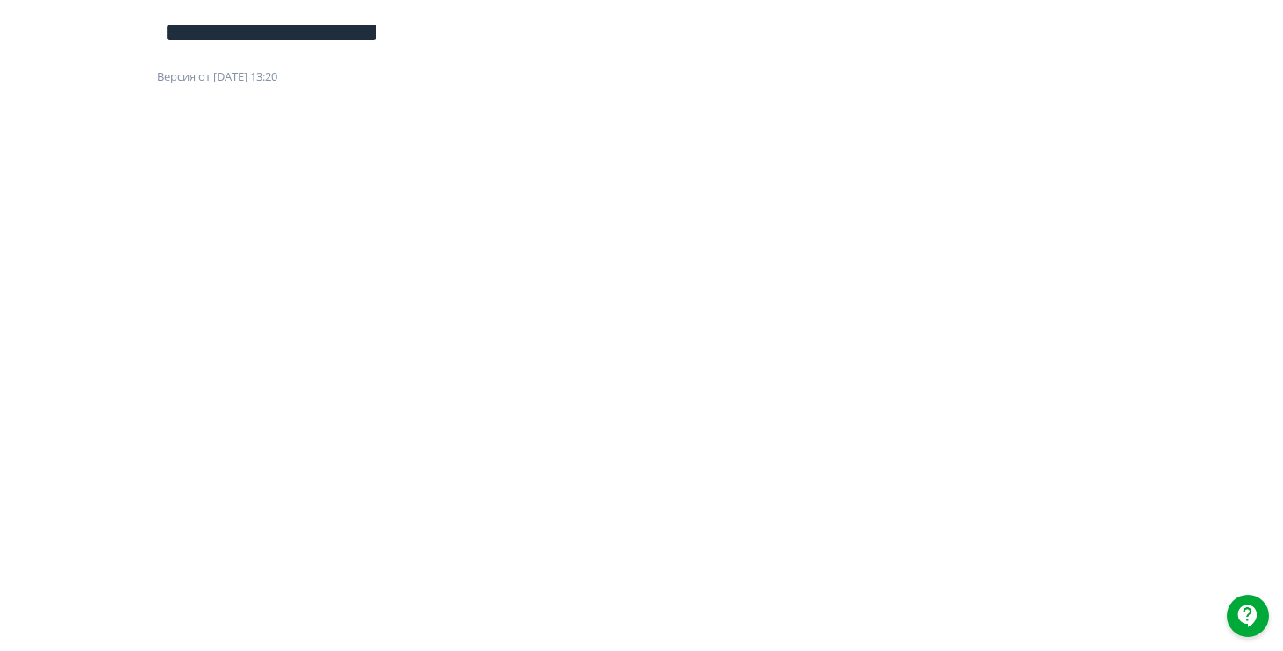
scroll to position [176, 0]
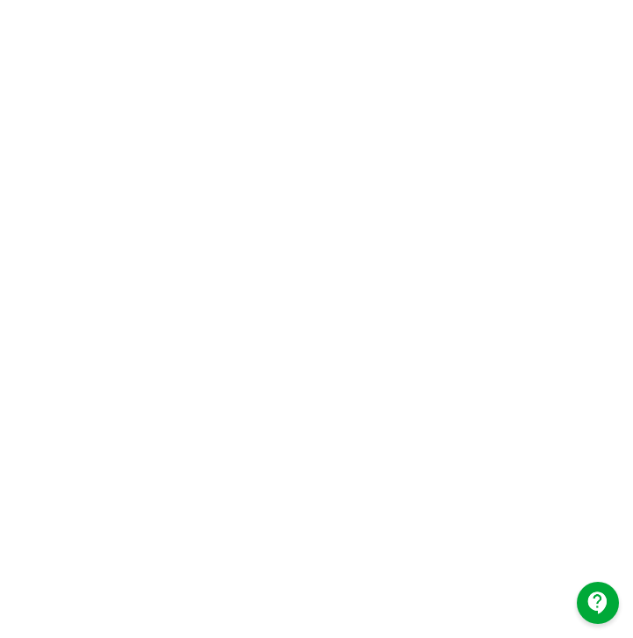
scroll to position [373, 204]
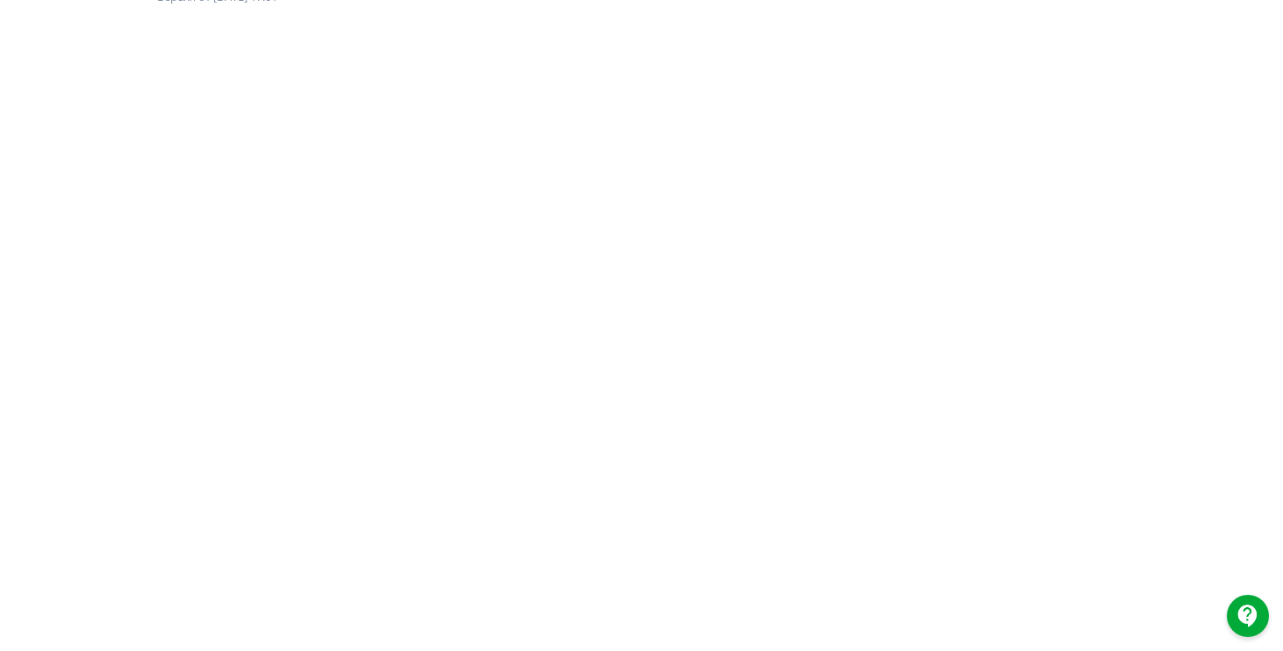
scroll to position [360, 0]
